Goal: Task Accomplishment & Management: Complete application form

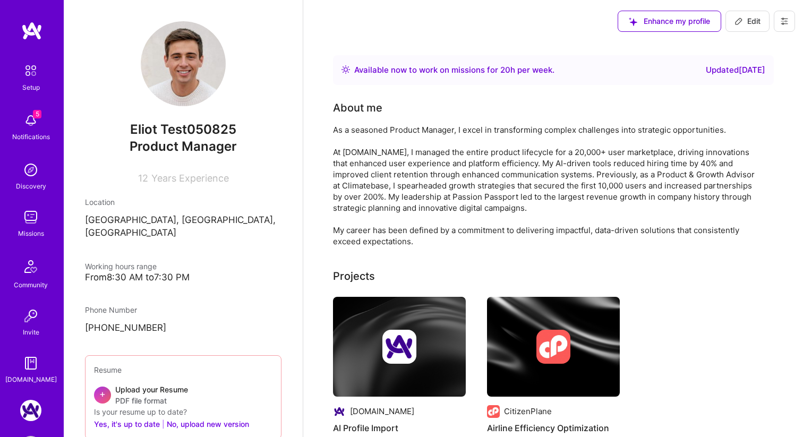
click at [782, 24] on icon at bounding box center [784, 21] width 8 height 8
click at [751, 45] on button "Settings" at bounding box center [755, 45] width 80 height 27
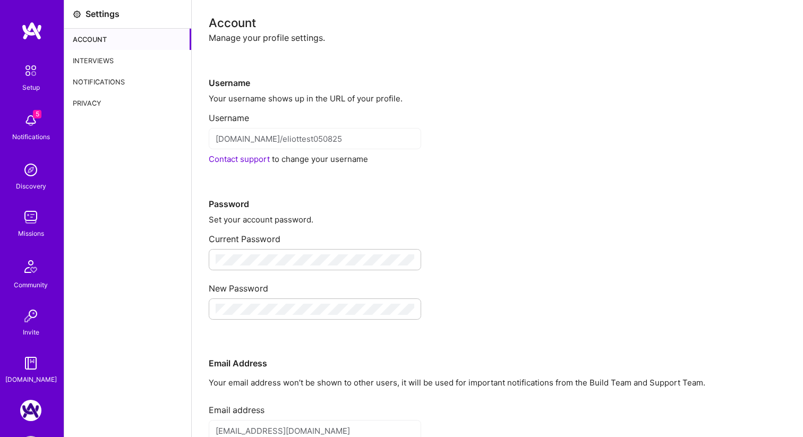
click at [93, 51] on div "Interviews" at bounding box center [127, 60] width 127 height 21
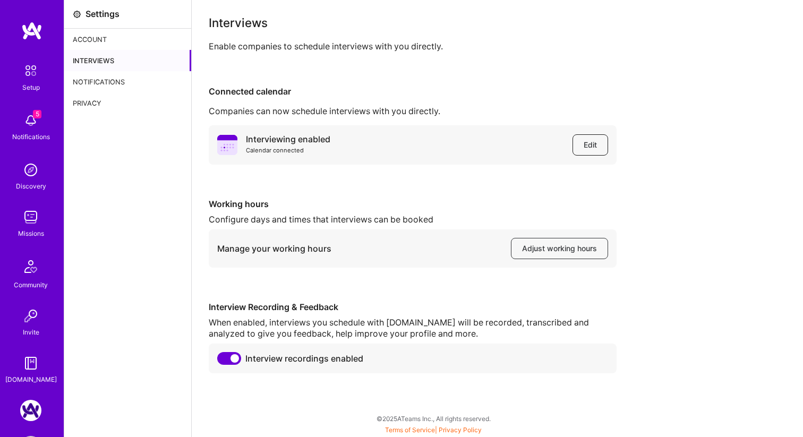
click at [589, 138] on button "Edit" at bounding box center [590, 144] width 36 height 21
click at [592, 153] on button "Edit" at bounding box center [590, 144] width 36 height 21
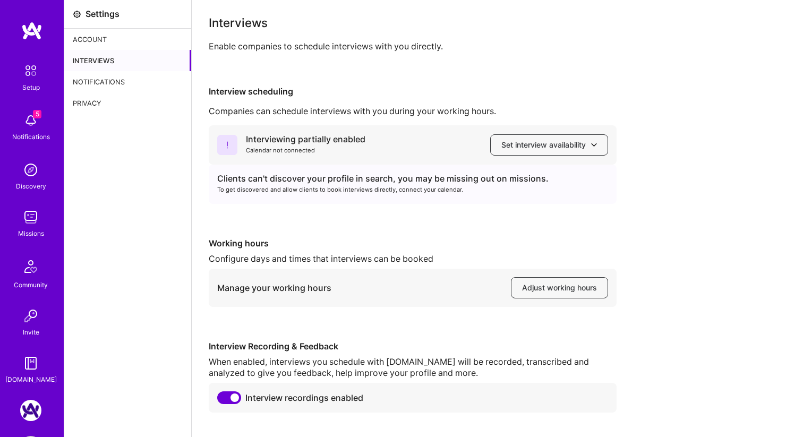
click at [29, 210] on img at bounding box center [30, 217] width 21 height 21
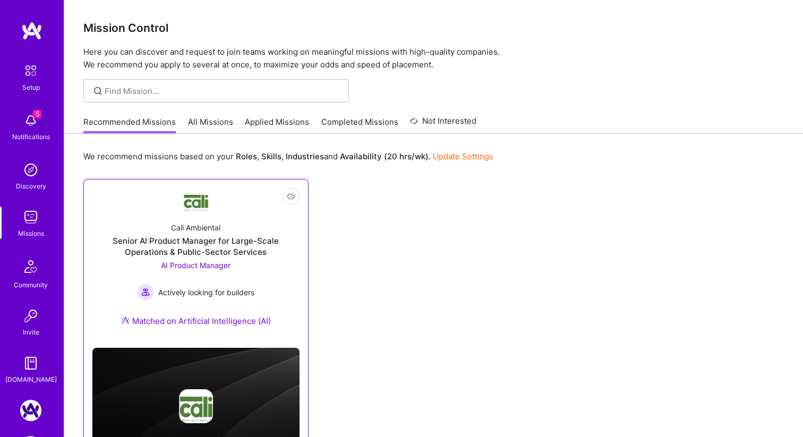
click at [249, 205] on link "Not Interested Cali Ambiental Senior AI Product Manager for Large-Scale Operati…" at bounding box center [195, 263] width 207 height 151
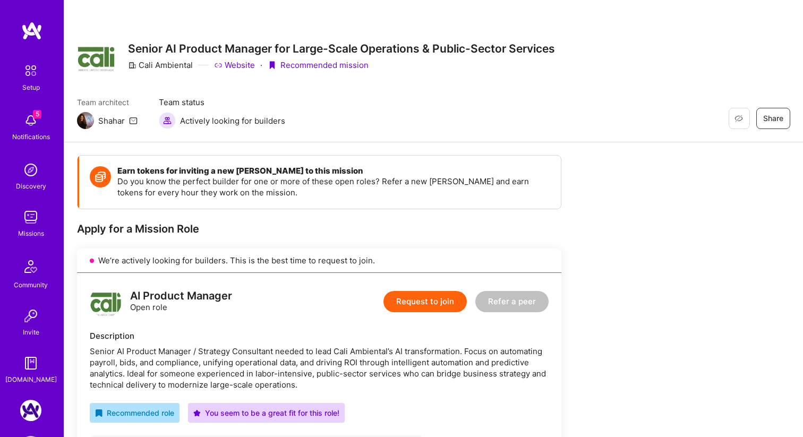
click at [414, 301] on button "Request to join" at bounding box center [424, 301] width 83 height 21
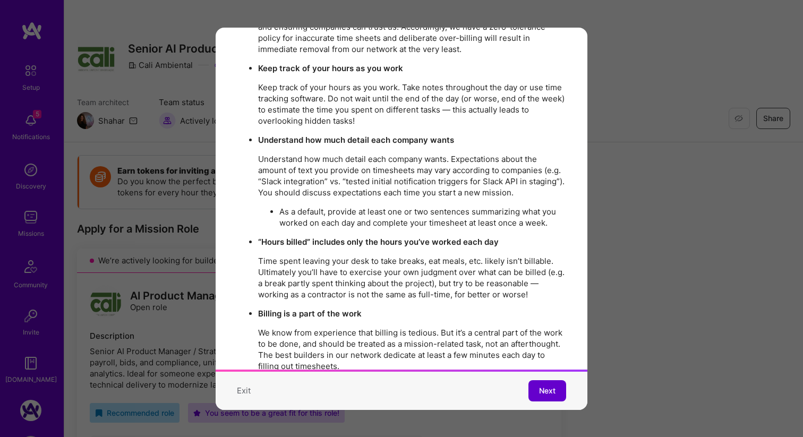
scroll to position [1821, 0]
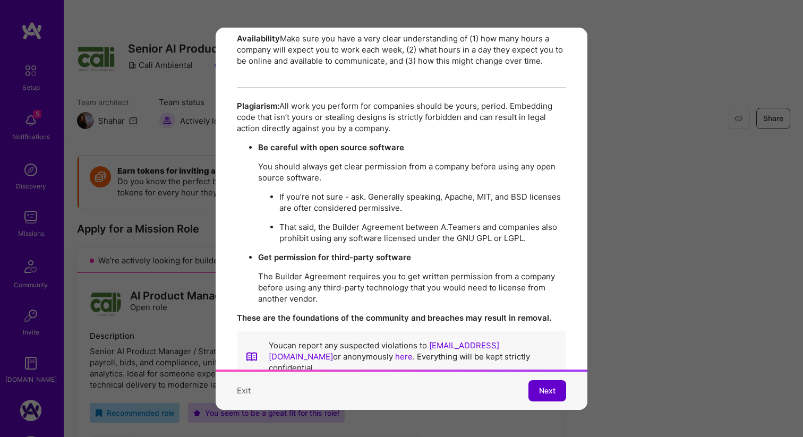
click at [545, 394] on span "Next" at bounding box center [547, 390] width 16 height 11
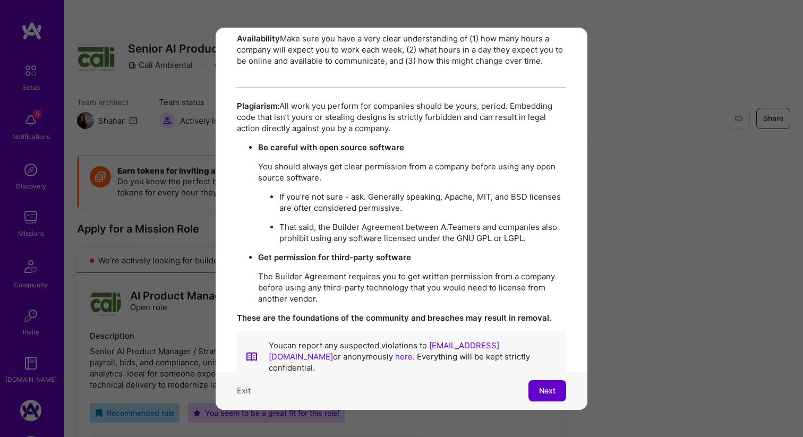
scroll to position [0, 0]
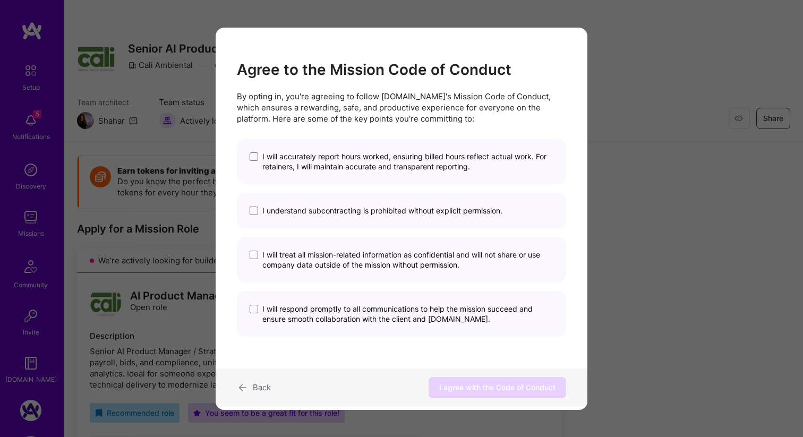
click at [290, 167] on span "I will accurately report hours worked, ensuring billed hours reflect actual wor…" at bounding box center [407, 161] width 291 height 20
click at [0, 0] on input "I will accurately report hours worked, ensuring billed hours reflect actual wor…" at bounding box center [0, 0] width 0 height 0
click at [297, 214] on span "I understand subcontracting is prohibited without explicit permission." at bounding box center [382, 210] width 240 height 10
click at [0, 0] on input "I understand subcontracting is prohibited without explicit permission." at bounding box center [0, 0] width 0 height 0
click at [303, 247] on div "I will treat all mission-related information as confidential and will not share…" at bounding box center [401, 260] width 329 height 46
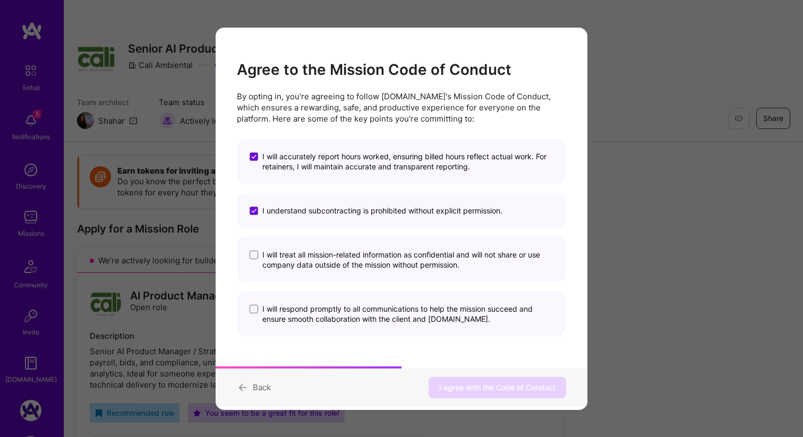
click at [314, 290] on div "I will accurately report hours worked, ensuring billed hours reflect actual wor…" at bounding box center [401, 238] width 329 height 198
click at [320, 257] on span "I will treat all mission-related information as confidential and will not share…" at bounding box center [407, 260] width 291 height 20
click at [0, 0] on input "I will treat all mission-related information as confidential and will not share…" at bounding box center [0, 0] width 0 height 0
click at [322, 322] on span "I will respond promptly to all communications to help the mission succeed and e…" at bounding box center [407, 314] width 291 height 20
click at [0, 0] on input "I will respond promptly to all communications to help the mission succeed and e…" at bounding box center [0, 0] width 0 height 0
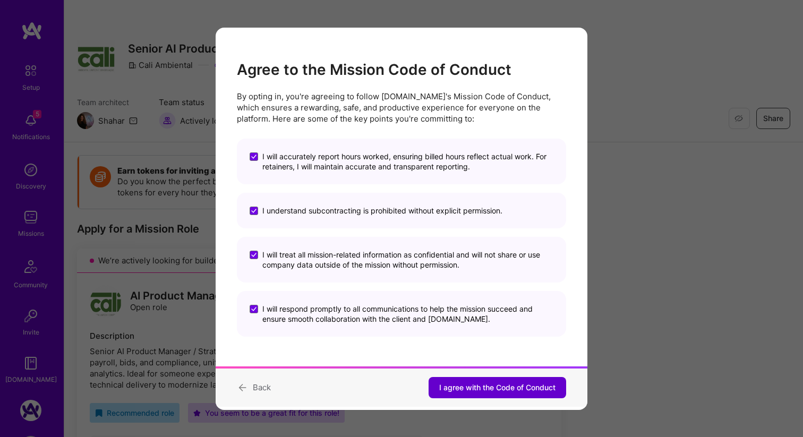
click at [513, 392] on span "I agree with the Code of Conduct" at bounding box center [497, 387] width 116 height 11
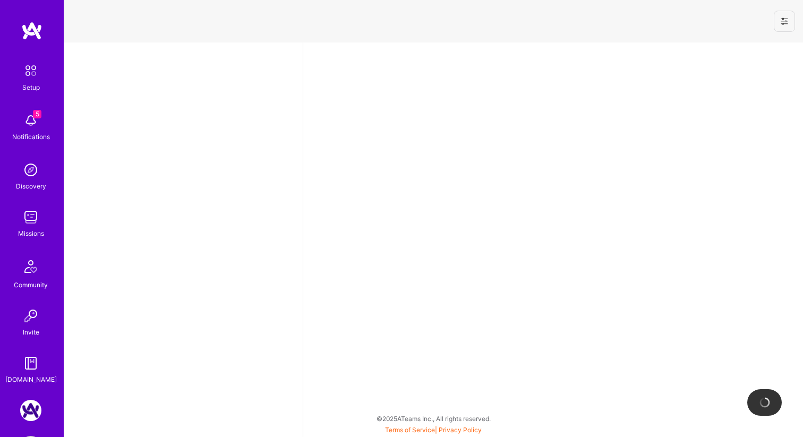
select select "US"
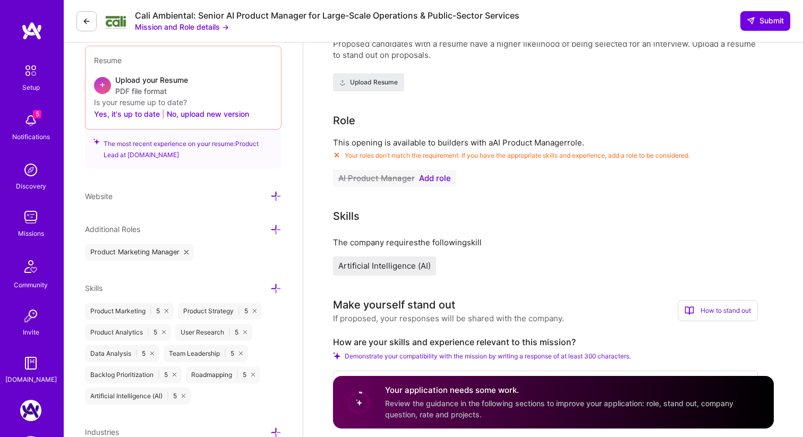
scroll to position [279, 0]
click at [427, 177] on span "Add role" at bounding box center [435, 178] width 32 height 8
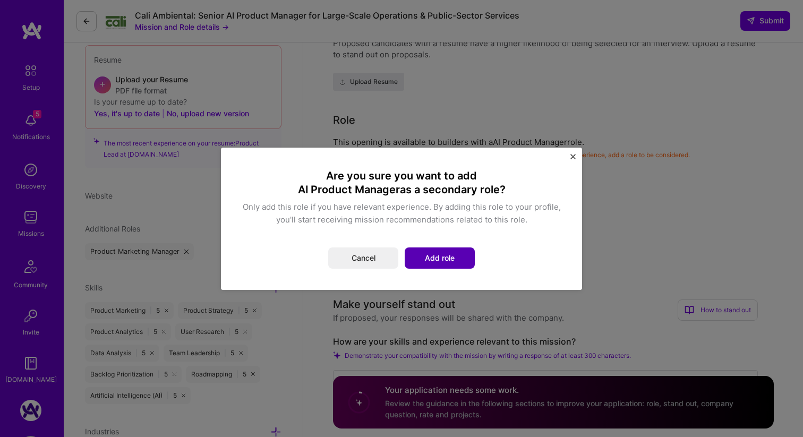
click at [444, 258] on button "Add role" at bounding box center [440, 257] width 70 height 21
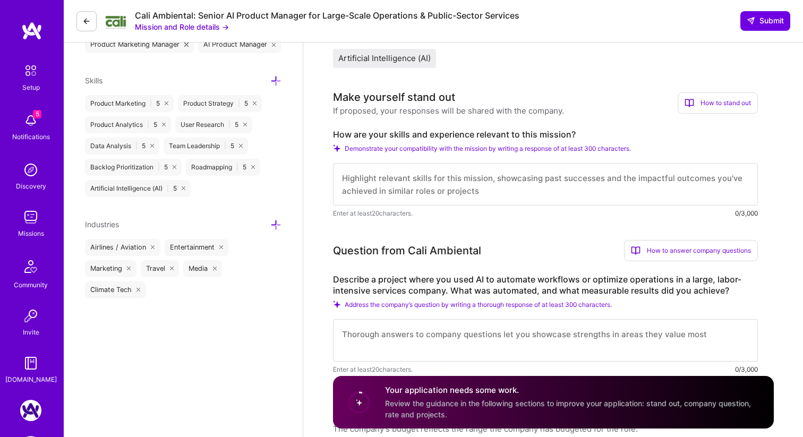
scroll to position [490, 0]
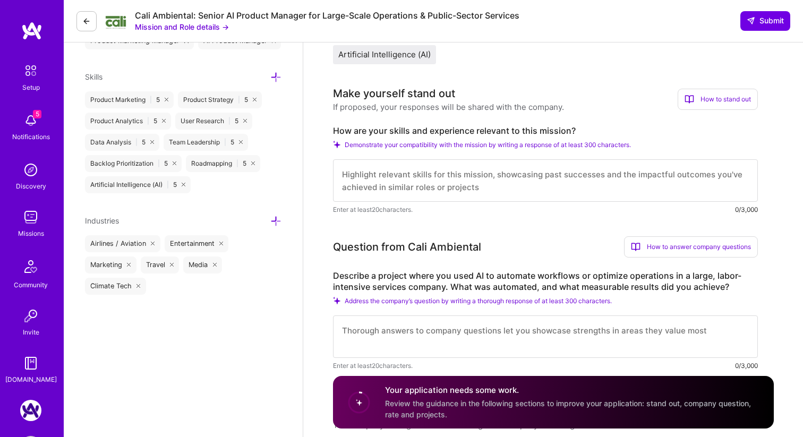
drag, startPoint x: 672, startPoint y: 149, endPoint x: 320, endPoint y: 85, distance: 358.3
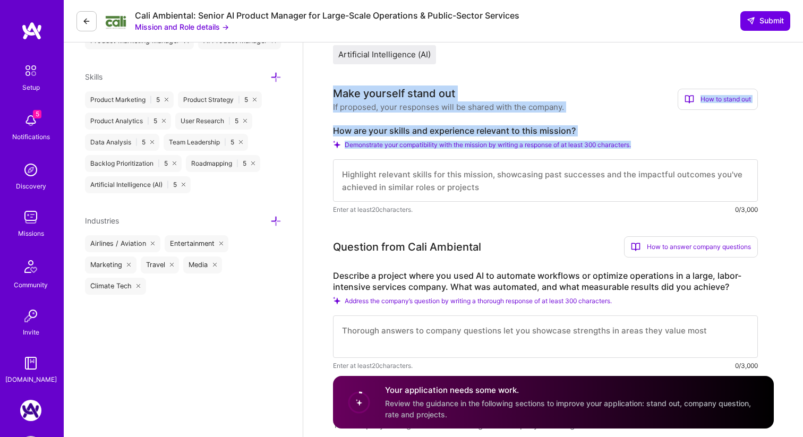
drag, startPoint x: 331, startPoint y: 89, endPoint x: 699, endPoint y: 155, distance: 373.7
copy div "Make yourself stand out If proposed, your responses will be shared with the com…"
click at [622, 191] on textarea at bounding box center [545, 180] width 425 height 42
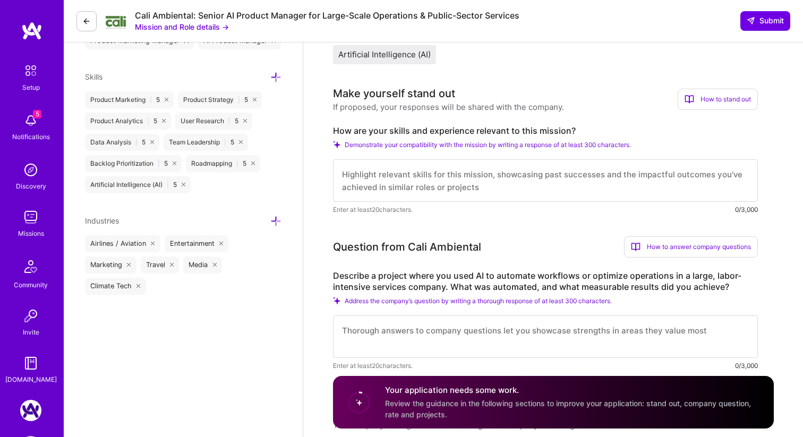
paste textarea "Make yourself stand out If proposed, your responses will be shared with the com…"
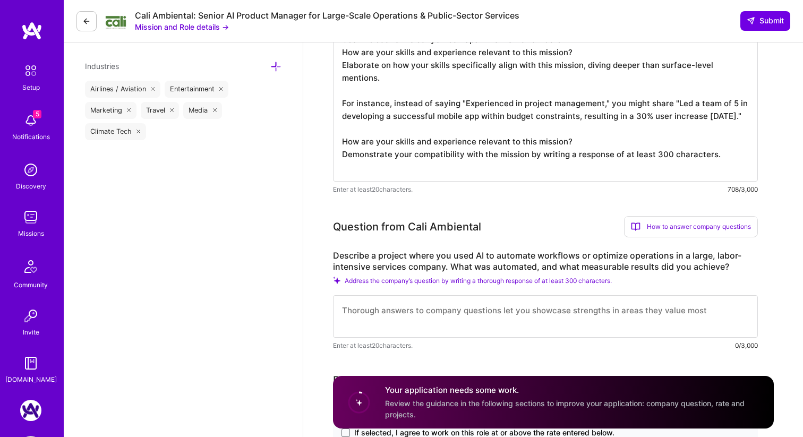
scroll to position [681, 0]
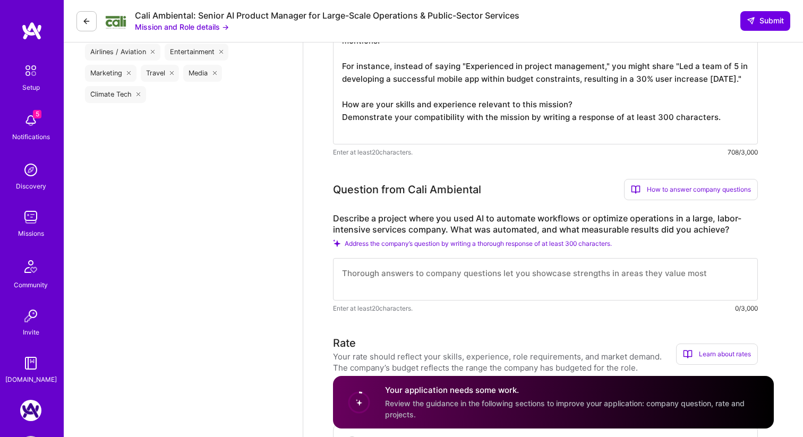
type textarea "Make yourself stand out If proposed, your responses will be shared with the com…"
click at [508, 268] on textarea at bounding box center [545, 279] width 425 height 42
paste textarea "Make yourself stand out If proposed, your responses will be shared with the com…"
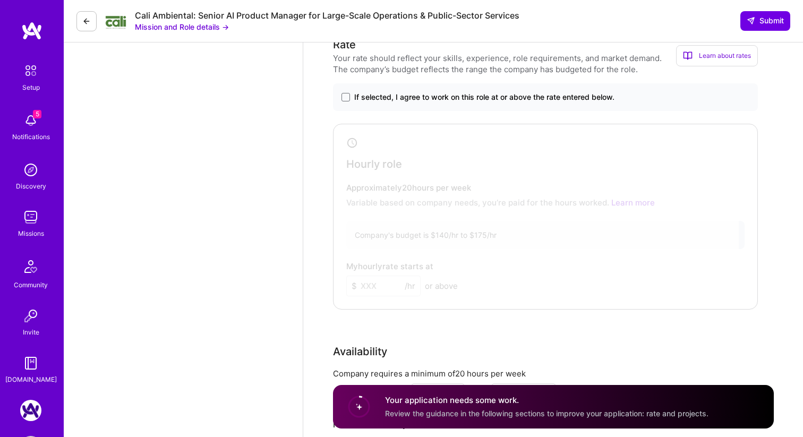
scroll to position [1122, 0]
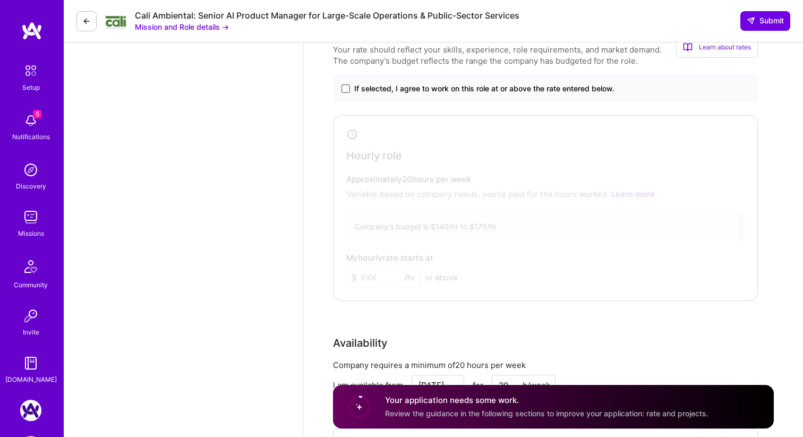
type textarea "Make yourself stand out If proposed, your responses will be shared with the com…"
click at [341, 91] on span at bounding box center [345, 88] width 8 height 8
click at [0, 0] on input "If selected, I agree to work on this role at or above the rate entered below." at bounding box center [0, 0] width 0 height 0
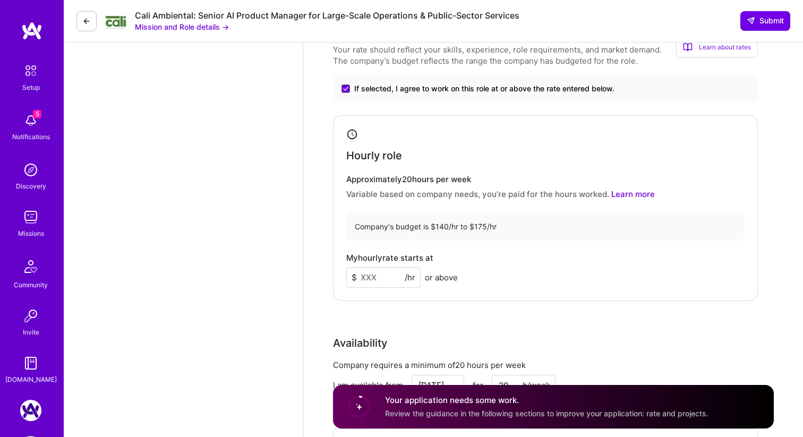
click at [377, 280] on input at bounding box center [383, 277] width 74 height 21
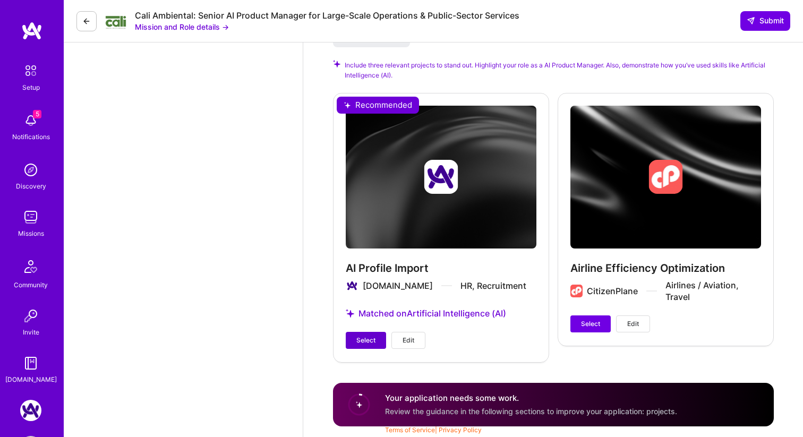
type input "123"
click at [372, 340] on span "Select" at bounding box center [365, 341] width 19 height 10
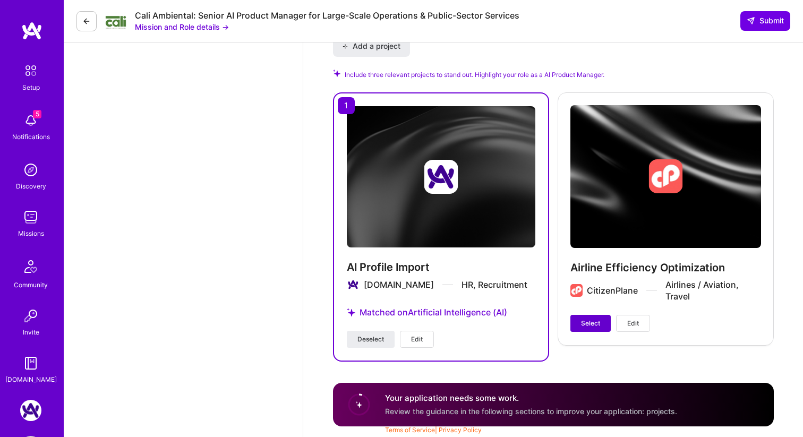
click at [594, 324] on span "Select" at bounding box center [590, 324] width 19 height 10
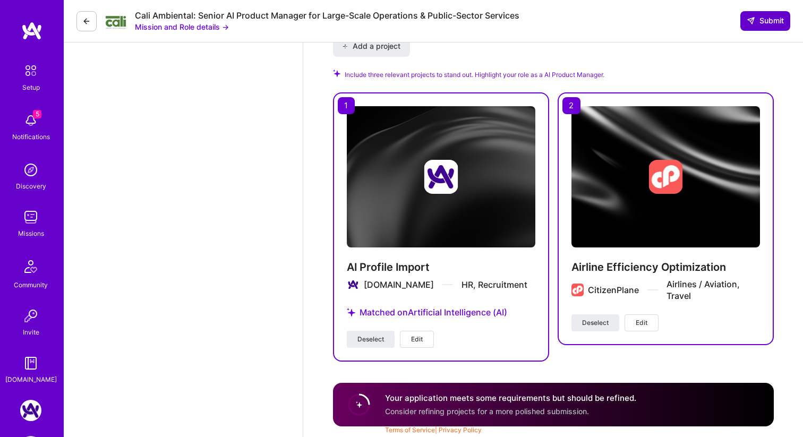
click at [759, 27] on button "Submit" at bounding box center [765, 20] width 50 height 19
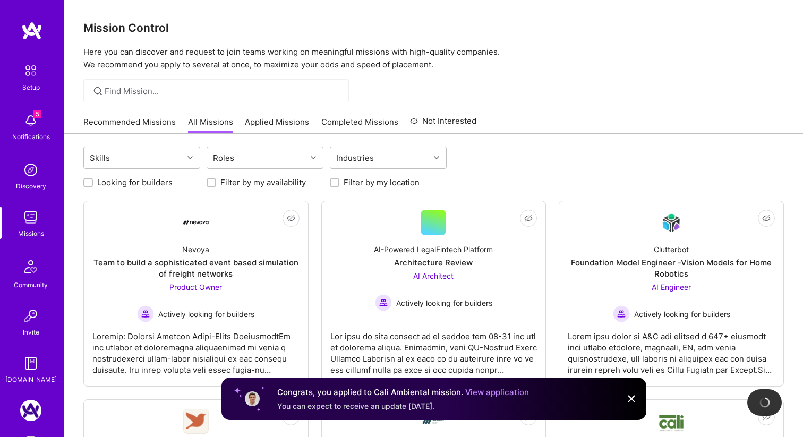
click at [27, 412] on img at bounding box center [30, 410] width 21 height 21
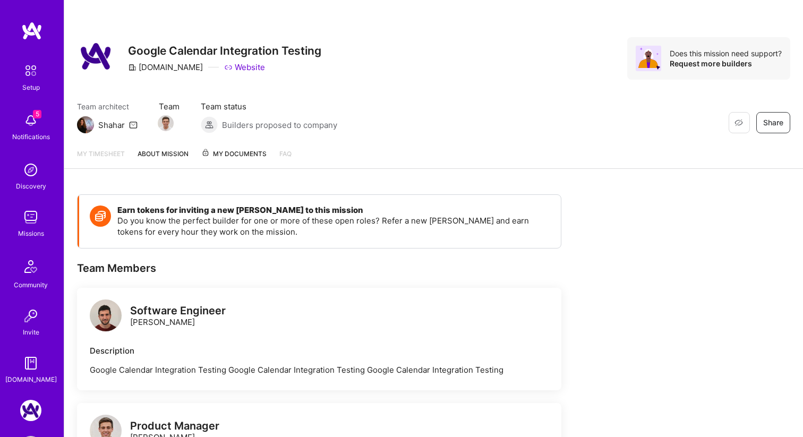
scroll to position [41, 0]
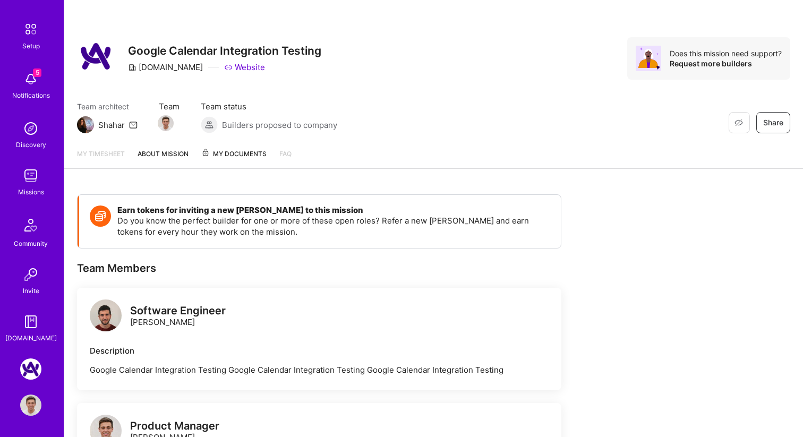
click at [30, 404] on img at bounding box center [30, 404] width 21 height 21
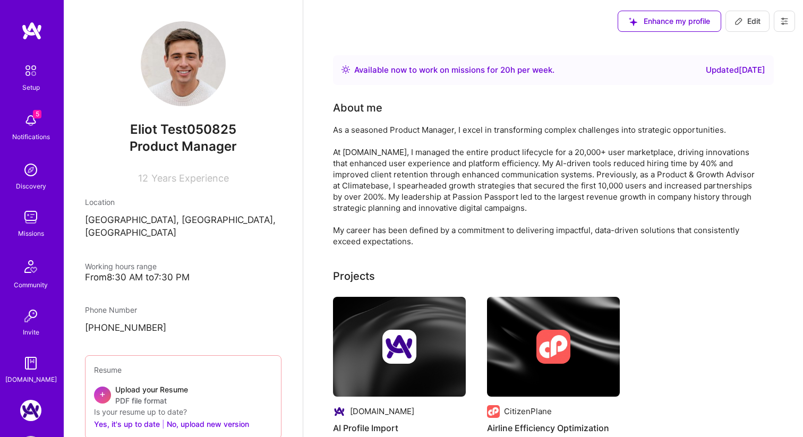
click at [783, 19] on icon at bounding box center [784, 21] width 8 height 8
click at [742, 39] on button "Settings" at bounding box center [755, 45] width 80 height 27
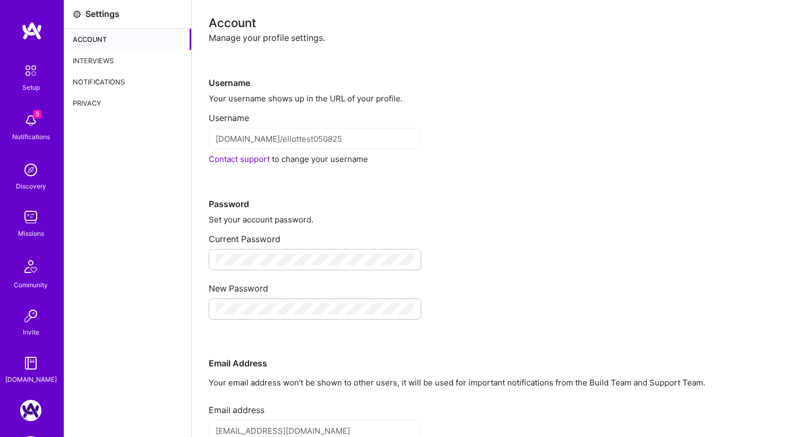
click at [112, 59] on div "Interviews" at bounding box center [127, 60] width 127 height 21
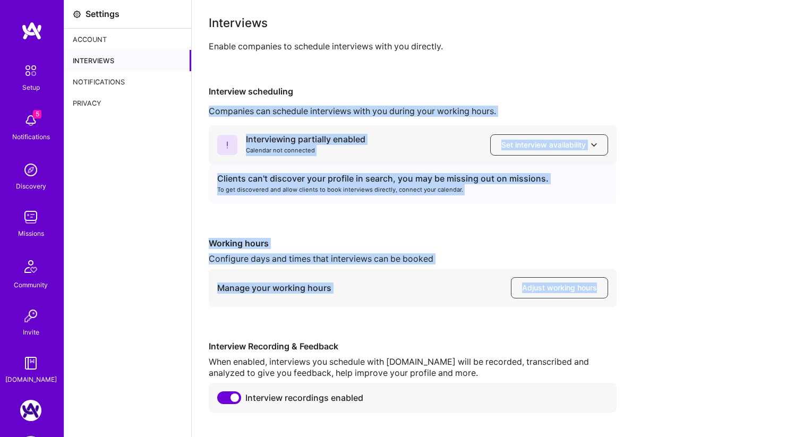
drag, startPoint x: 473, startPoint y: 116, endPoint x: 652, endPoint y: 286, distance: 246.7
click at [652, 286] on div "Interview scheduling Companies can schedule interviews with you during your wor…" at bounding box center [497, 249] width 577 height 327
click at [652, 286] on div "Interviewing partially enabled Calendar not connected Set interview availabilit…" at bounding box center [497, 268] width 577 height 287
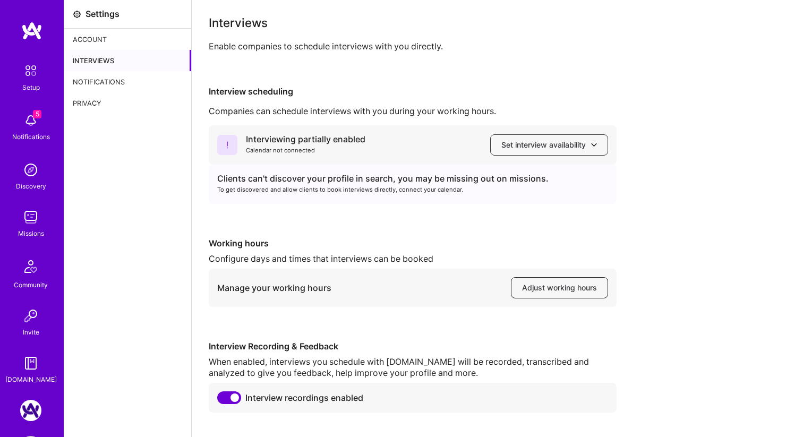
click at [551, 291] on span "Adjust working hours" at bounding box center [559, 287] width 75 height 11
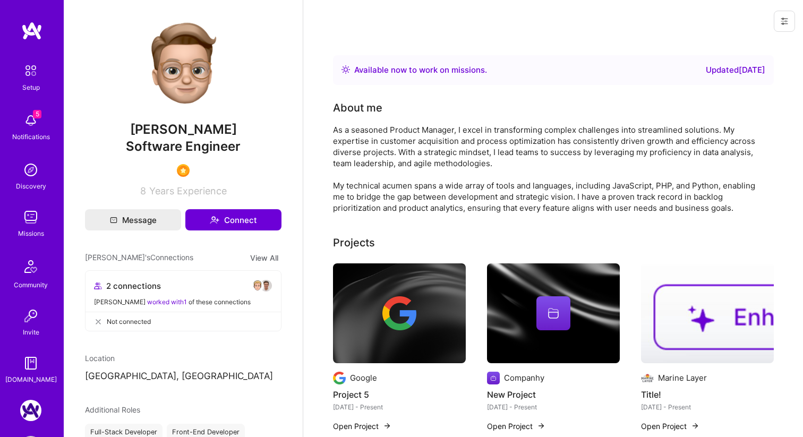
click at [784, 21] on icon at bounding box center [784, 21] width 8 height 8
click at [751, 41] on button "Login as Eliot" at bounding box center [739, 45] width 112 height 27
